Goal: Task Accomplishment & Management: Manage account settings

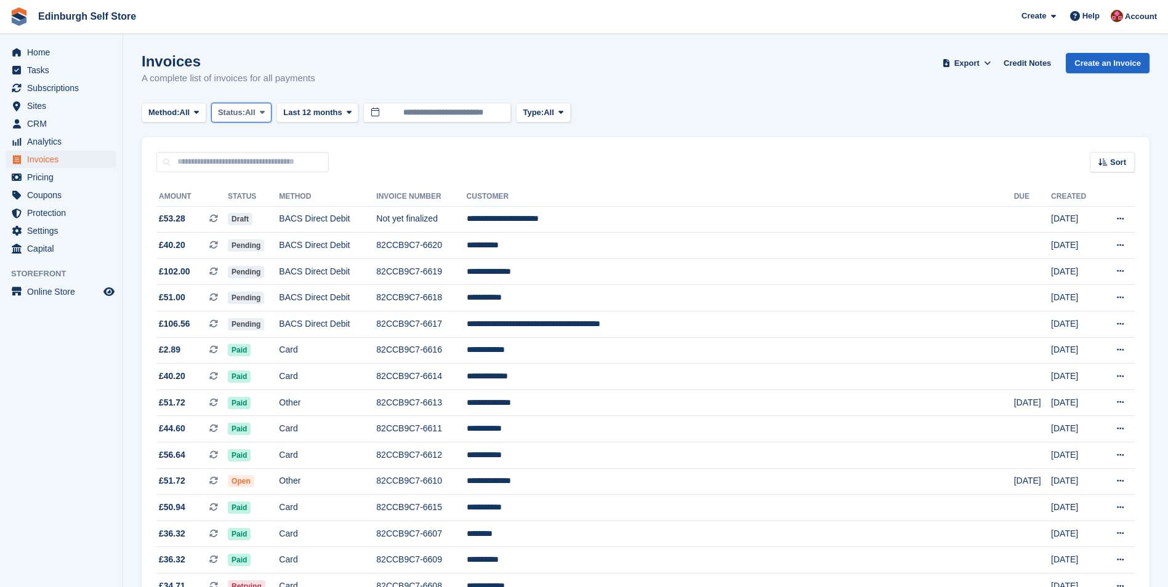
click at [267, 111] on span at bounding box center [262, 113] width 10 height 10
click at [271, 212] on link "Open" at bounding box center [270, 208] width 107 height 22
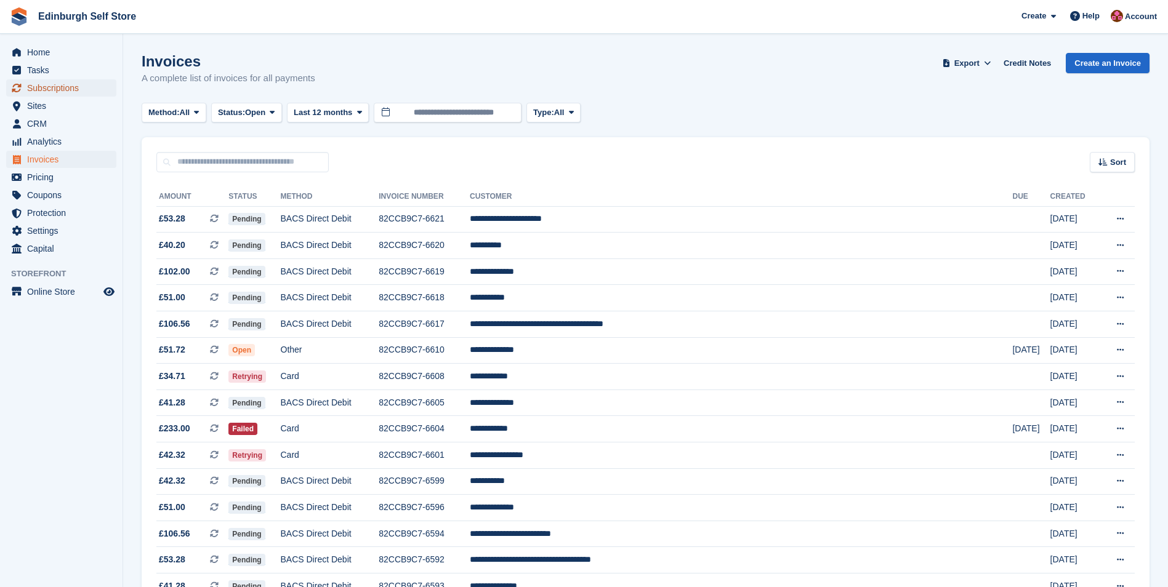
click at [72, 87] on span "Subscriptions" at bounding box center [64, 87] width 74 height 17
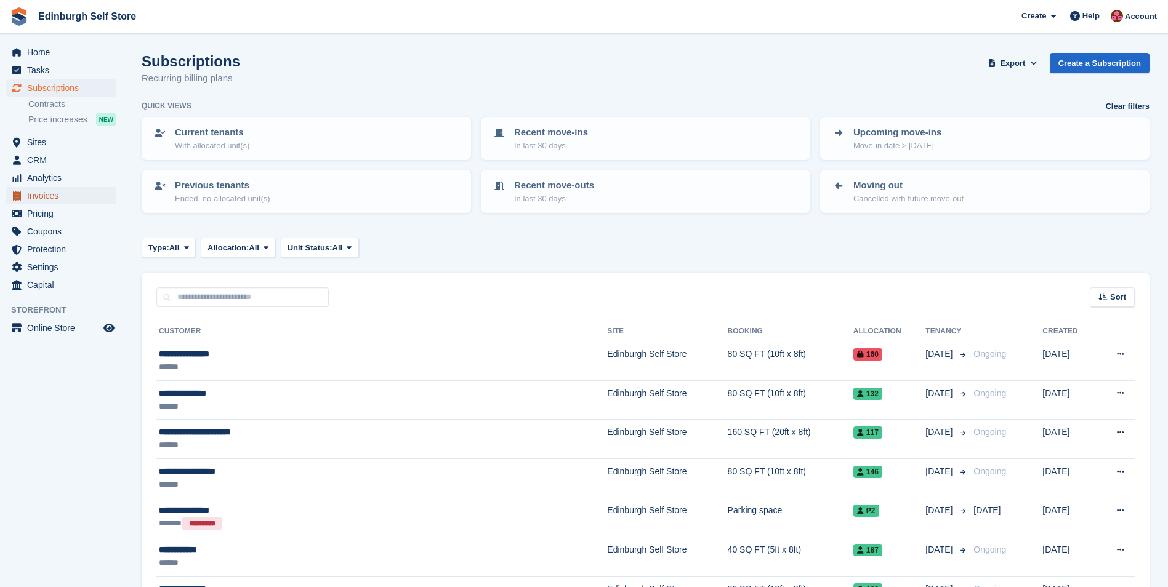
click at [68, 196] on span "Invoices" at bounding box center [64, 195] width 74 height 17
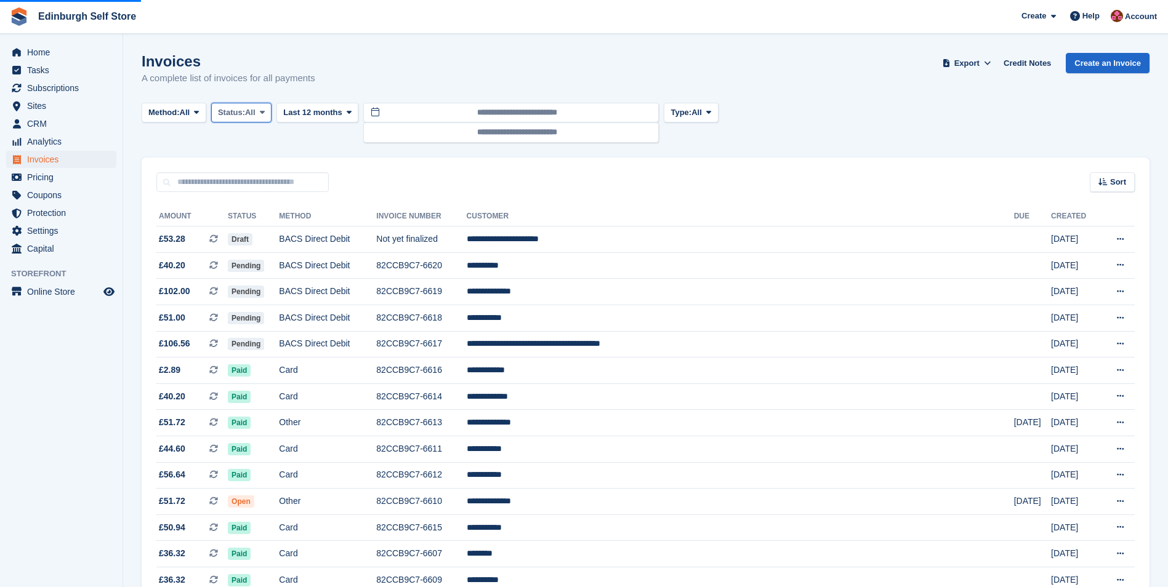
drag, startPoint x: 266, startPoint y: 112, endPoint x: 267, endPoint y: 141, distance: 28.9
click at [265, 113] on icon at bounding box center [262, 112] width 5 height 8
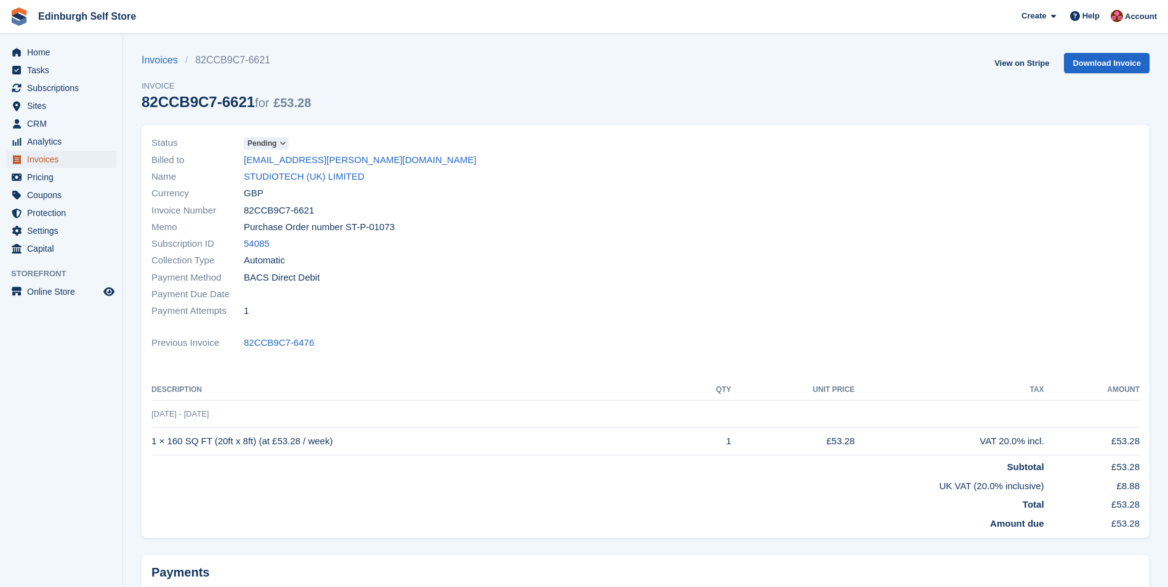
click at [60, 161] on span "Invoices" at bounding box center [64, 159] width 74 height 17
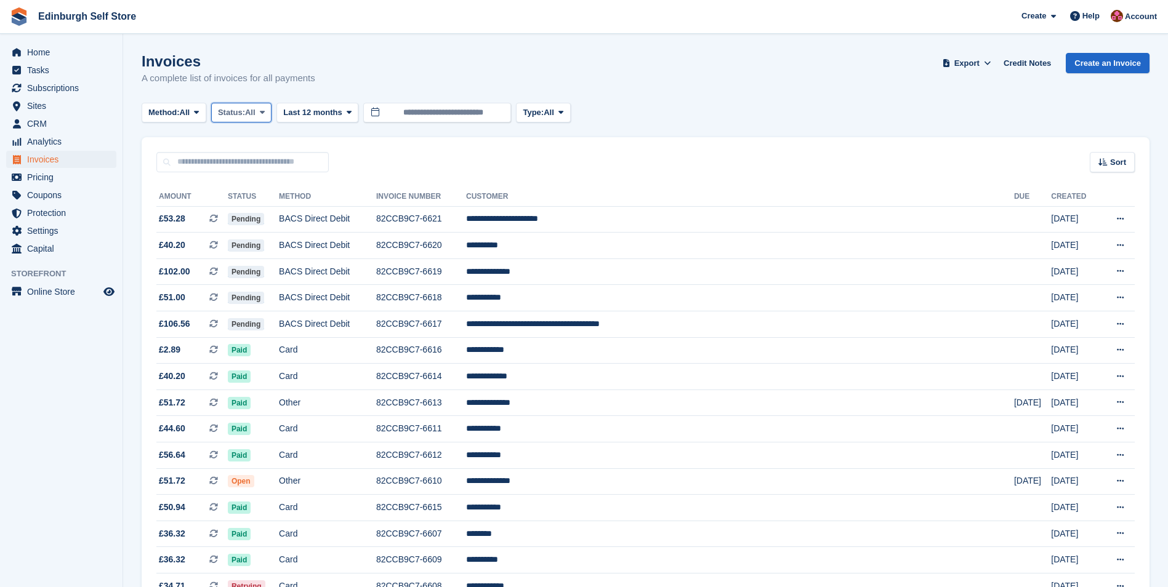
drag, startPoint x: 270, startPoint y: 111, endPoint x: 271, endPoint y: 118, distance: 6.9
click at [267, 113] on span at bounding box center [262, 113] width 10 height 10
click at [267, 212] on link "Open" at bounding box center [270, 208] width 107 height 22
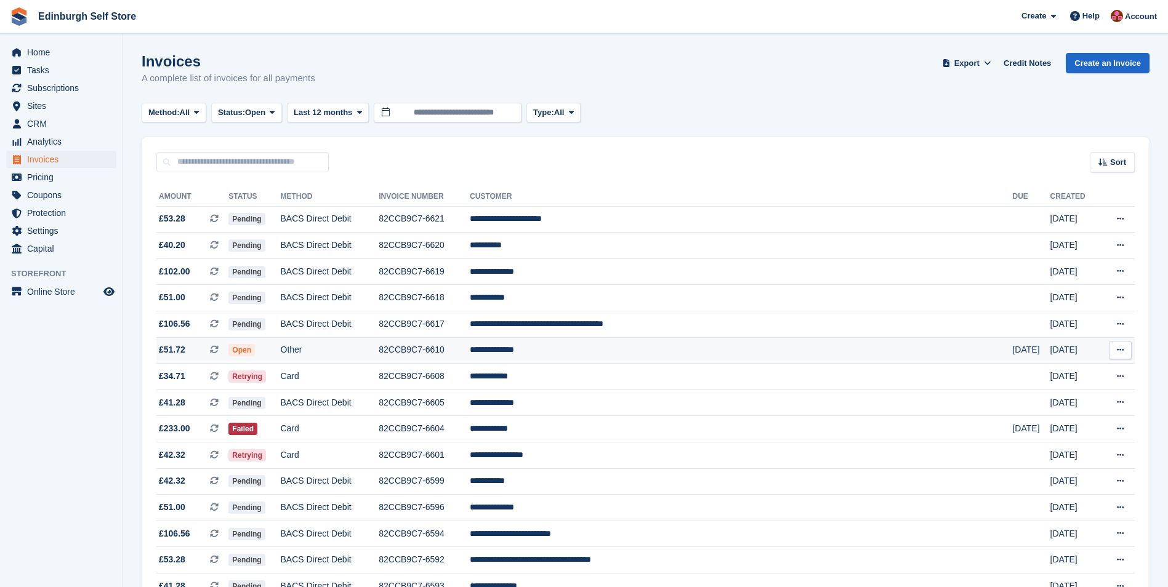
click at [611, 350] on td "**********" at bounding box center [741, 350] width 542 height 26
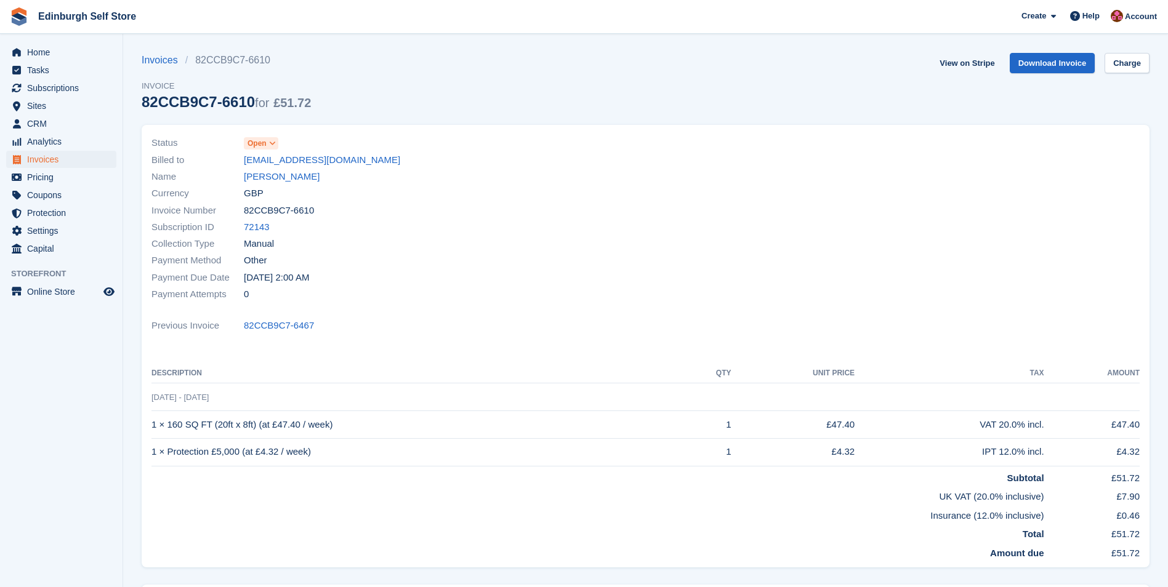
click at [275, 143] on icon at bounding box center [272, 143] width 7 height 7
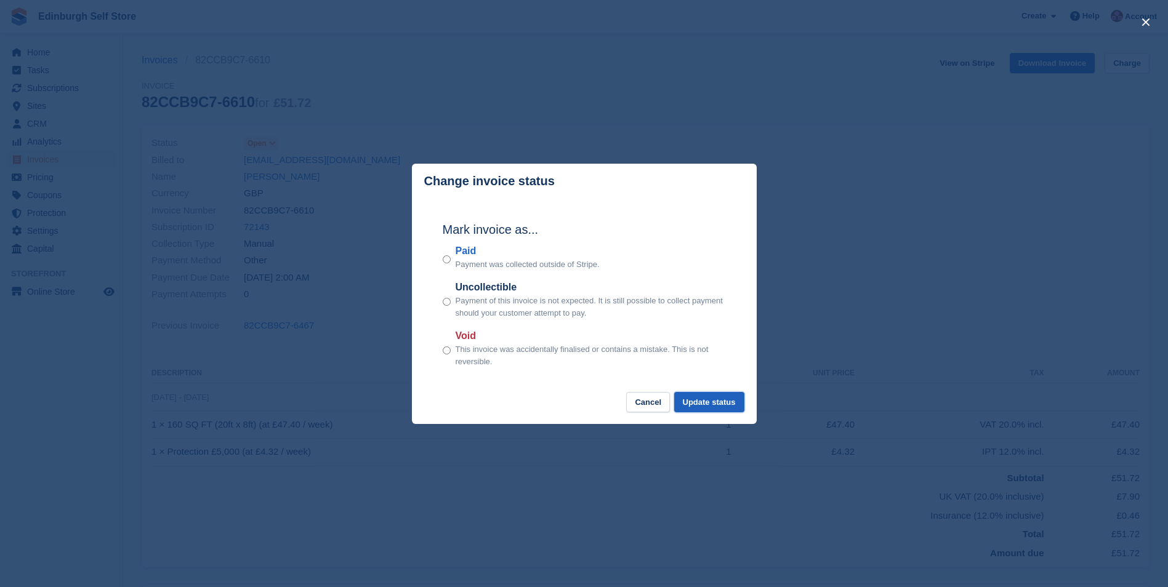
click at [718, 403] on button "Update status" at bounding box center [709, 402] width 70 height 20
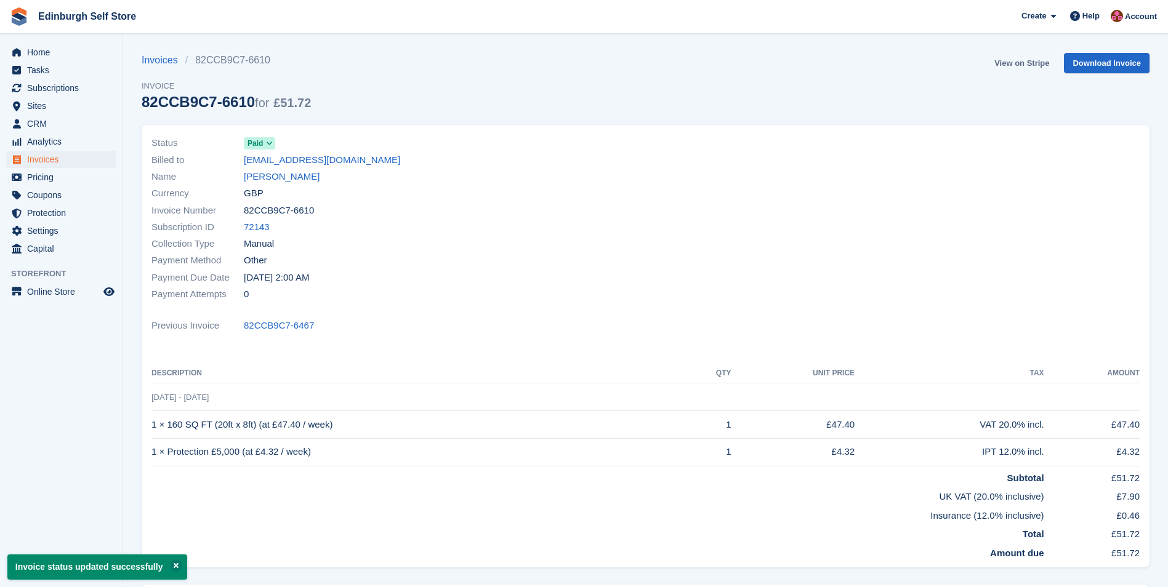
click at [1018, 59] on link "View on Stripe" at bounding box center [1021, 63] width 65 height 20
click at [68, 162] on span "Invoices" at bounding box center [64, 159] width 74 height 17
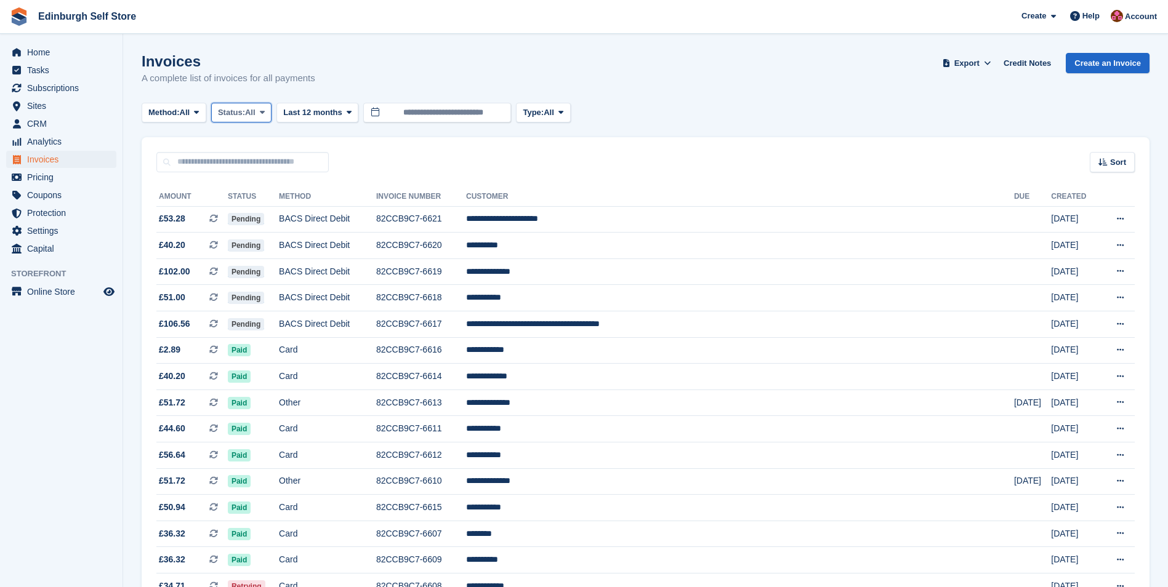
click at [267, 111] on span at bounding box center [262, 113] width 10 height 10
click at [266, 214] on link "Open" at bounding box center [270, 208] width 107 height 22
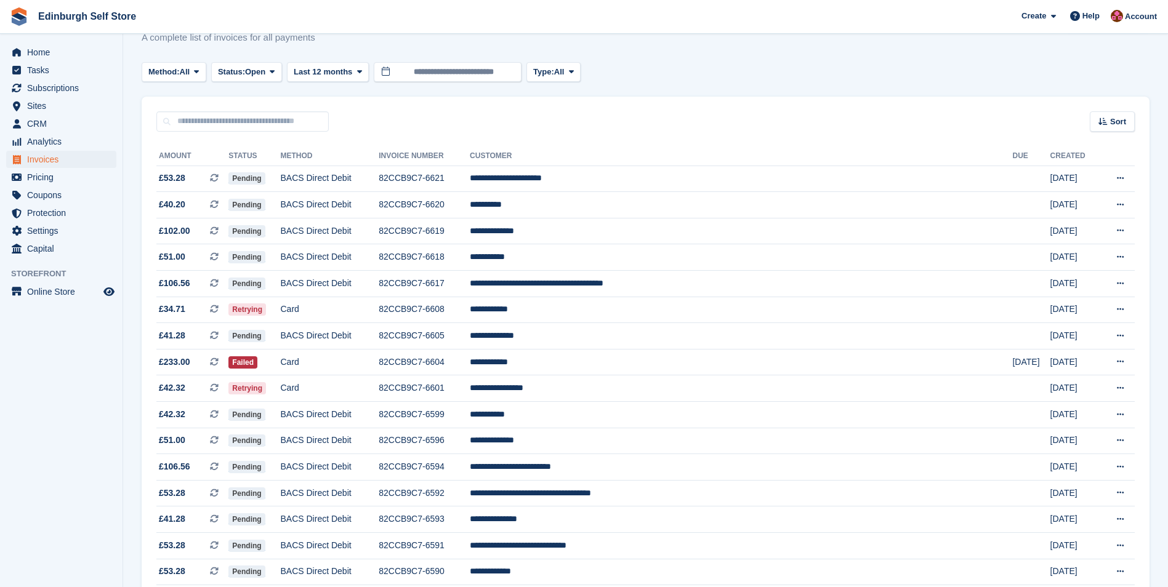
scroll to position [62, 0]
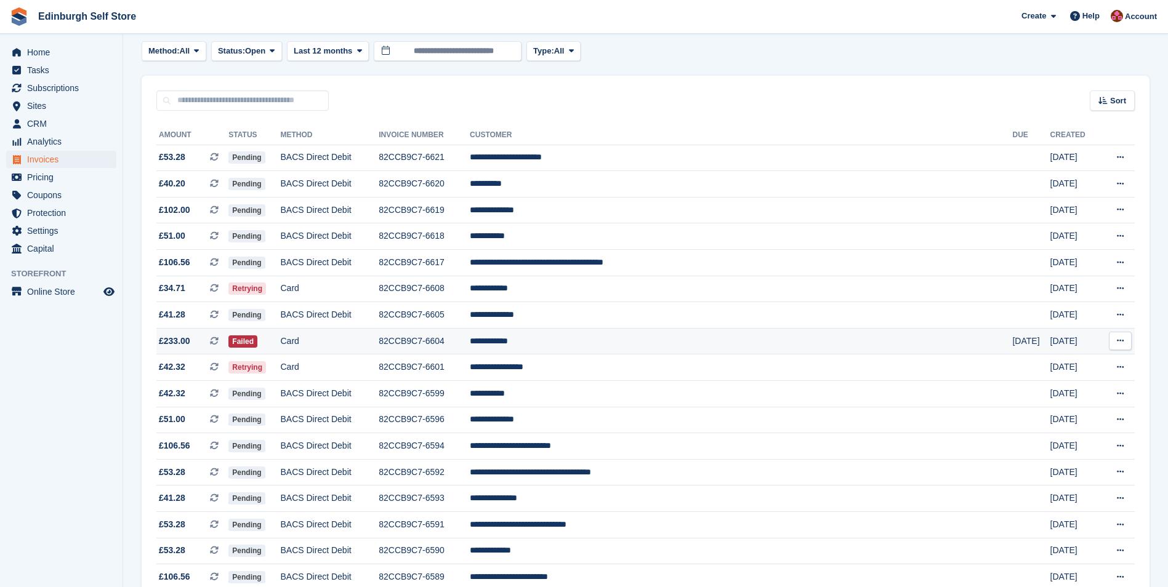
click at [608, 341] on td "**********" at bounding box center [741, 341] width 542 height 26
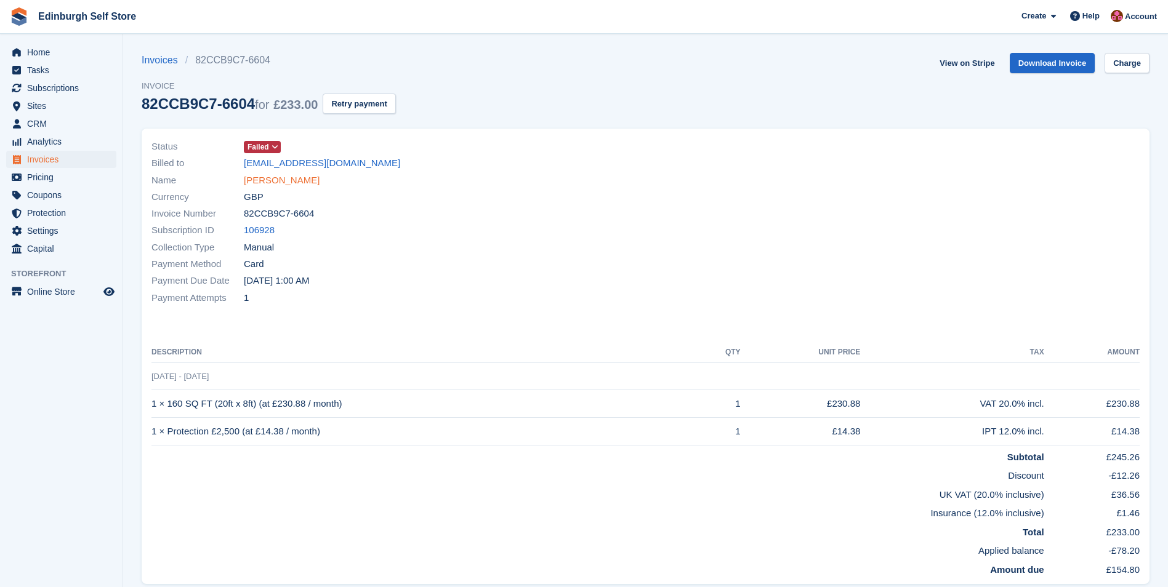
click at [289, 178] on link "[PERSON_NAME]" at bounding box center [282, 181] width 76 height 14
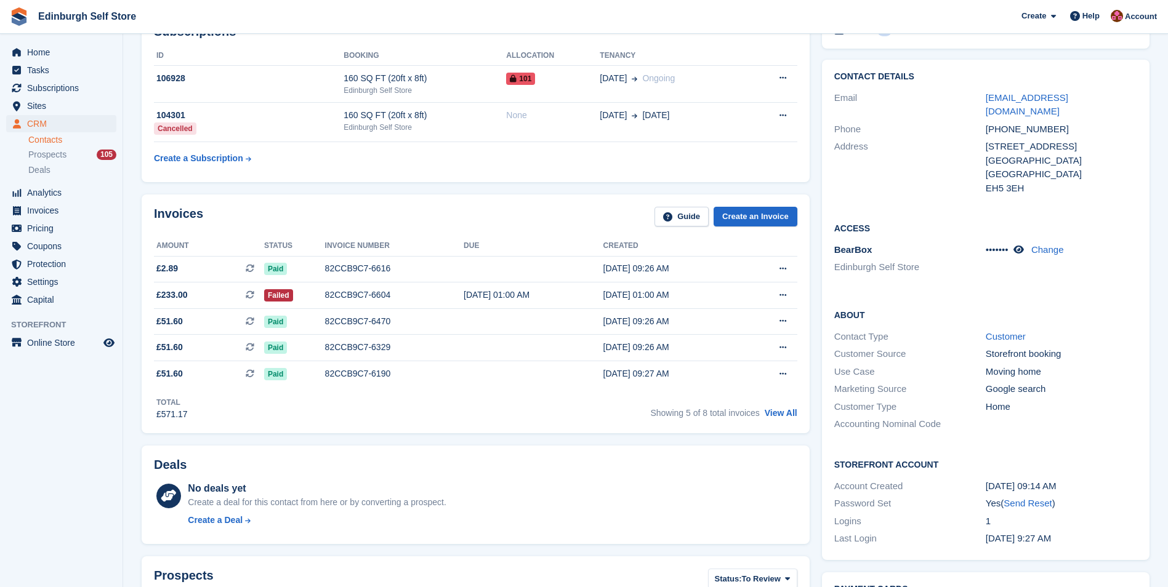
scroll to position [185, 0]
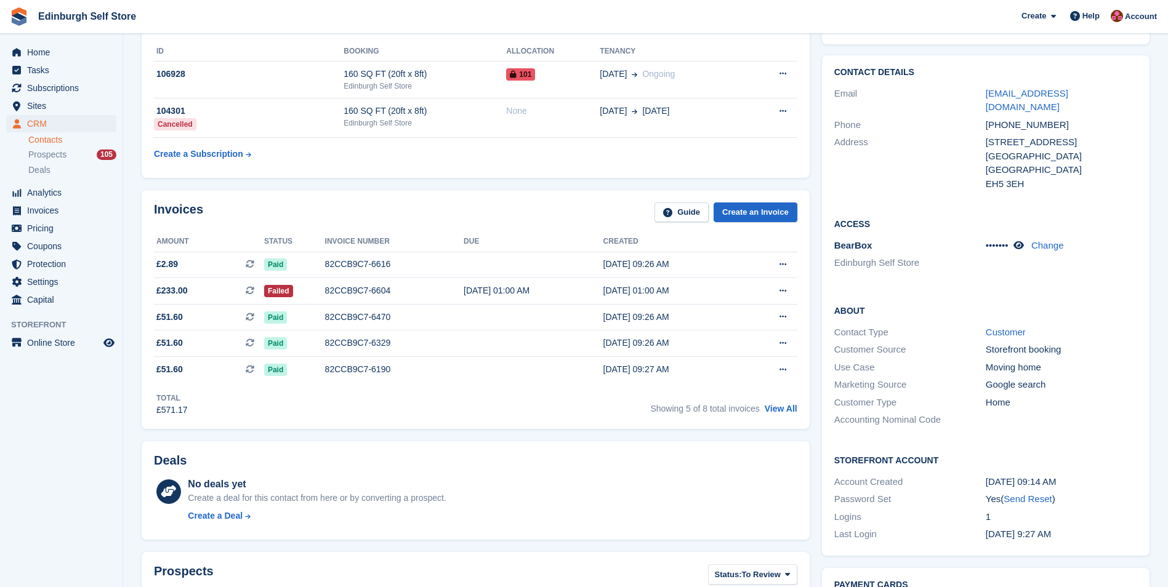
drag, startPoint x: 355, startPoint y: 265, endPoint x: 542, endPoint y: 236, distance: 189.3
click at [356, 265] on div "82CCB9C7-6616" at bounding box center [394, 264] width 139 height 13
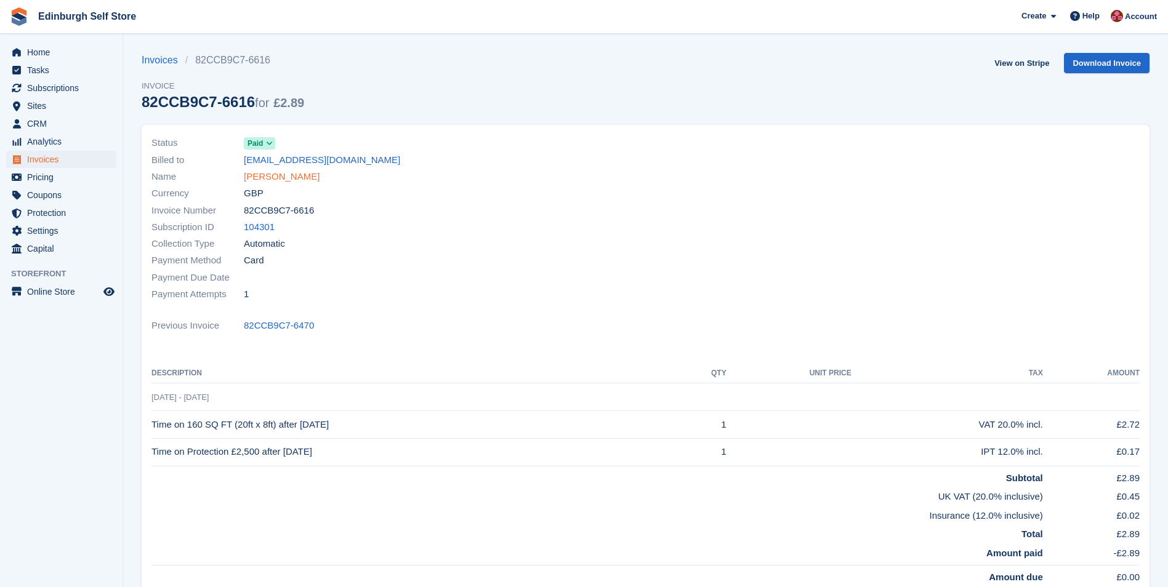
click at [290, 179] on link "[PERSON_NAME]" at bounding box center [282, 177] width 76 height 14
